Goal: Register for event/course

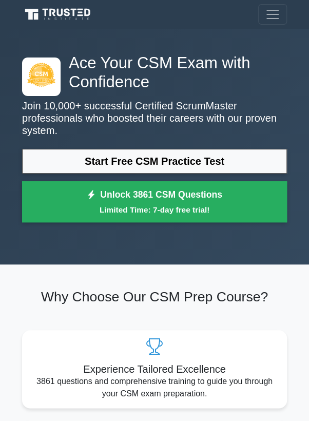
click at [52, 149] on link "Start Free CSM Practice Test" at bounding box center [154, 161] width 265 height 25
click at [205, 206] on small "Limited Time: 7-day free trial!" at bounding box center [154, 210] width 239 height 12
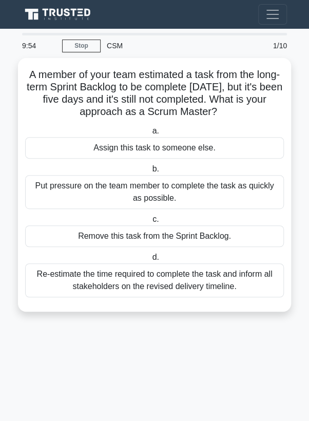
click at [59, 154] on div "Assign this task to someone else." at bounding box center [154, 148] width 259 height 22
click at [150, 134] on input "a. Assign this task to someone else." at bounding box center [150, 131] width 0 height 7
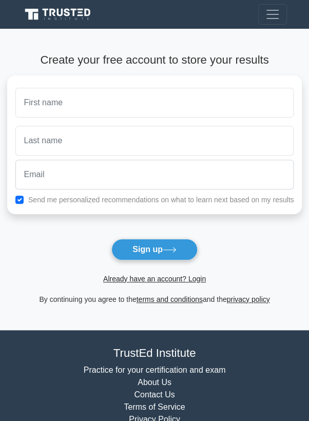
click at [121, 98] on input "text" at bounding box center [154, 103] width 279 height 30
type input "Siyabonga"
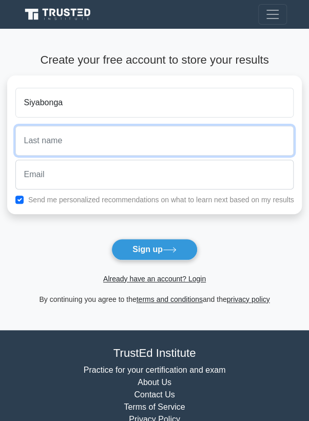
click at [77, 140] on input "text" at bounding box center [154, 141] width 279 height 30
type input "Sibeko"
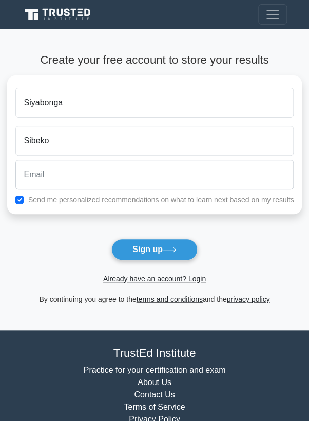
click at [87, 195] on label "Send me personalized recommendations on what to learn next based on my results" at bounding box center [161, 199] width 266 height 8
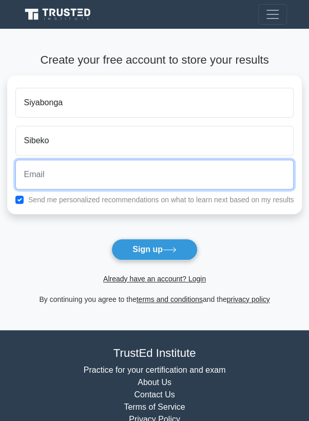
click at [82, 173] on input "email" at bounding box center [154, 175] width 279 height 30
type input "siyabongasibeko592@gmail.com"
click at [111, 239] on button "Sign up" at bounding box center [154, 250] width 86 height 22
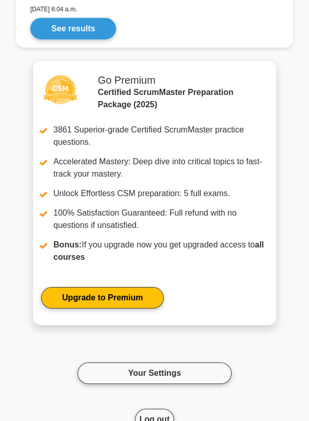
scroll to position [892, 0]
